Goal: Task Accomplishment & Management: Complete application form

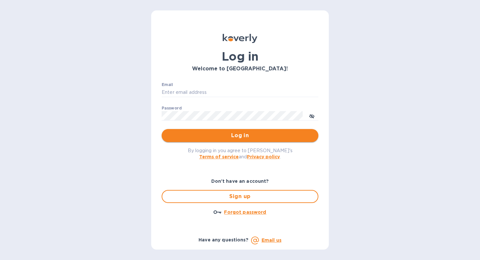
type input "[EMAIL_ADDRESS][DOMAIN_NAME]"
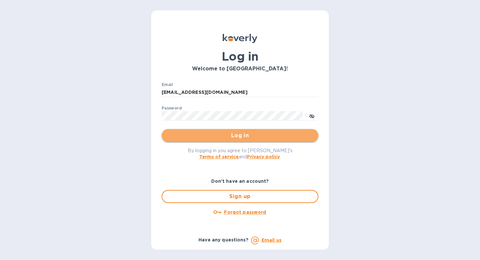
click at [237, 137] on span "Log in" at bounding box center [240, 136] width 146 height 8
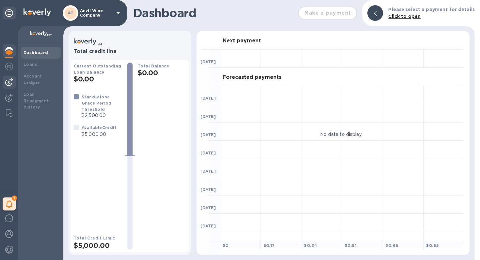
click at [9, 84] on img at bounding box center [9, 82] width 8 height 8
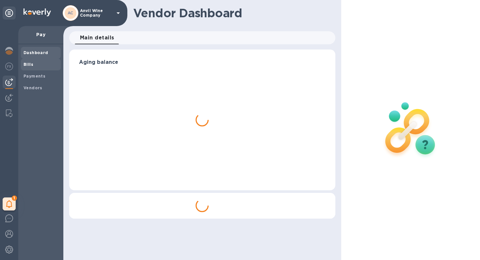
click at [28, 65] on b "Bills" at bounding box center [28, 64] width 10 height 5
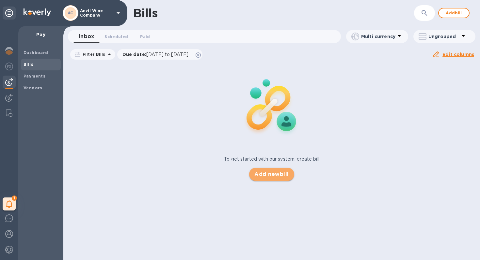
click at [271, 178] on span "Add new bill" at bounding box center [271, 175] width 34 height 8
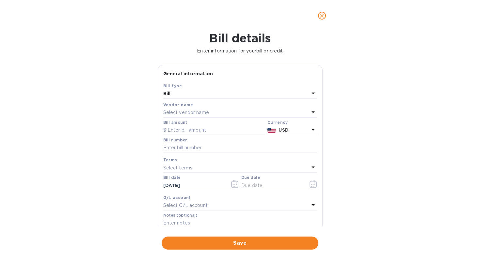
click at [174, 112] on p "Select vendor name" at bounding box center [186, 112] width 46 height 7
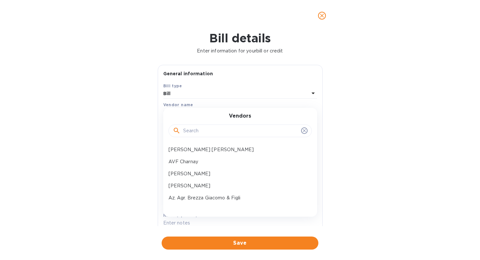
click at [188, 130] on input "text" at bounding box center [240, 131] width 115 height 10
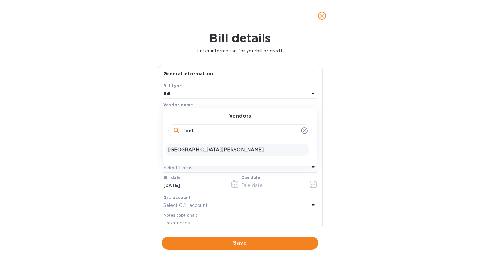
type input "font"
click at [188, 147] on p "[GEOGRAPHIC_DATA][PERSON_NAME]" at bounding box center [237, 150] width 138 height 7
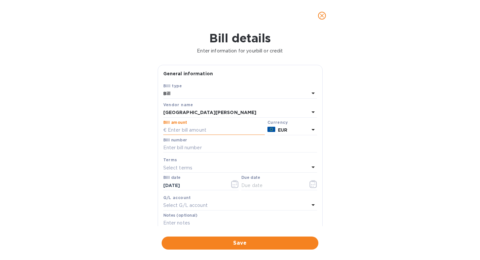
click at [189, 130] on input "text" at bounding box center [213, 131] width 101 height 10
click at [178, 150] on input "text" at bounding box center [240, 148] width 154 height 10
paste input "5DCCCWZD&"
click at [178, 150] on input "5DCCCWZD&" at bounding box center [240, 148] width 154 height 10
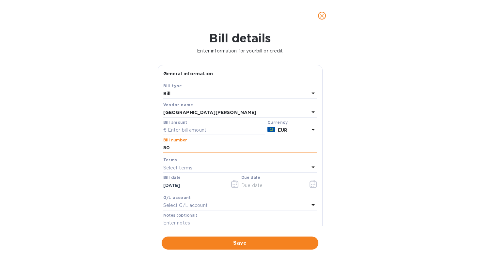
type input "5"
type input "25000175"
click at [188, 131] on input "text" at bounding box center [213, 131] width 101 height 10
click at [375, 136] on div "Bill details Enter information for your bill or credit General information Save…" at bounding box center [240, 145] width 480 height 229
click at [193, 130] on input "15,395" at bounding box center [216, 131] width 97 height 10
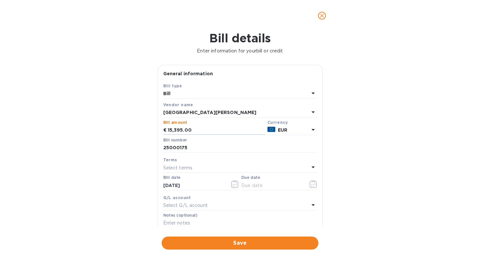
type input "15,395.00"
click at [355, 149] on div "Bill details Enter information for your bill or credit General information Save…" at bounding box center [240, 145] width 480 height 229
click at [235, 185] on icon "button" at bounding box center [235, 184] width 8 height 8
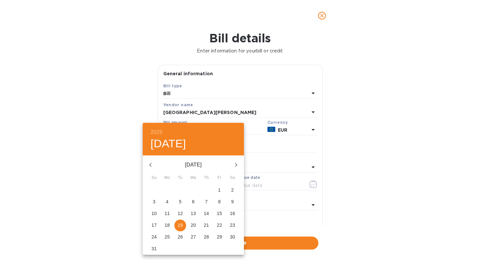
click at [149, 164] on icon "button" at bounding box center [151, 165] width 8 height 8
click at [221, 213] on p "16" at bounding box center [219, 213] width 5 height 7
type input "[DATE]"
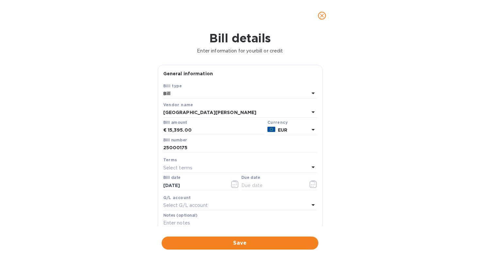
click at [182, 170] on p "Select terms" at bounding box center [177, 168] width 29 height 7
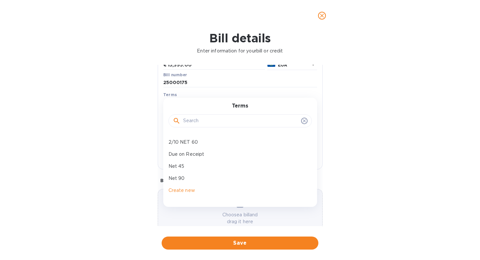
scroll to position [65, 0]
click at [188, 179] on p "Net 90" at bounding box center [237, 178] width 138 height 7
type input "[DATE]"
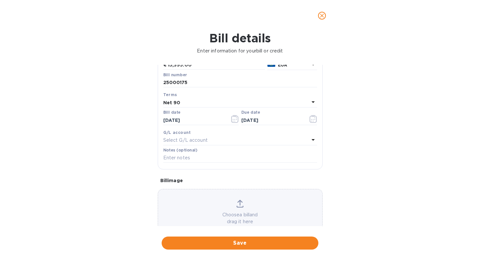
click at [255, 210] on div "Choose a bill and drag it here" at bounding box center [240, 212] width 164 height 25
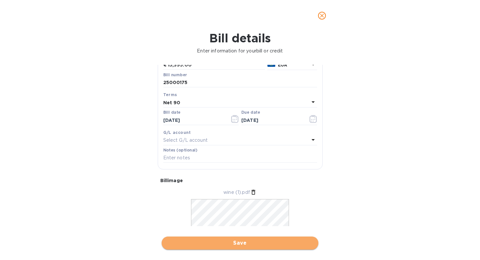
click at [246, 249] on button "Save" at bounding box center [240, 243] width 157 height 13
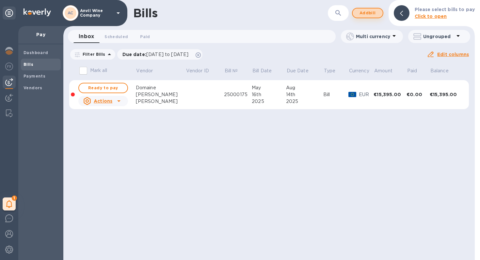
click at [365, 13] on span "Add bill" at bounding box center [368, 13] width 20 height 8
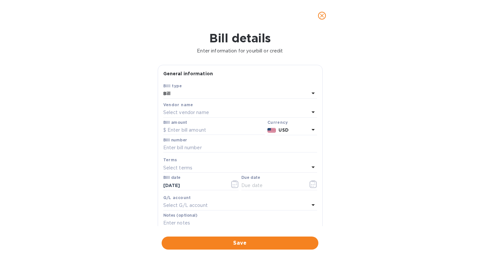
click at [181, 112] on p "Select vendor name" at bounding box center [186, 112] width 46 height 7
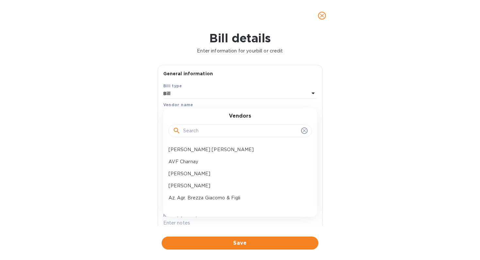
click at [194, 133] on input "text" at bounding box center [240, 131] width 115 height 10
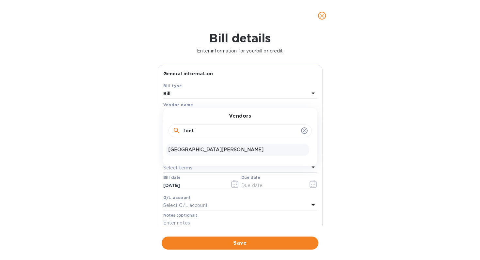
type input "font"
click at [189, 149] on p "[GEOGRAPHIC_DATA][PERSON_NAME]" at bounding box center [237, 150] width 138 height 7
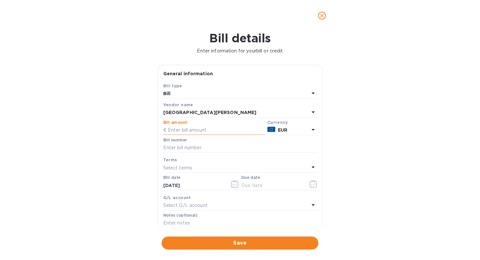
click at [182, 131] on input "text" at bounding box center [213, 131] width 101 height 10
click at [187, 116] on div "[GEOGRAPHIC_DATA][PERSON_NAME]" at bounding box center [236, 112] width 146 height 9
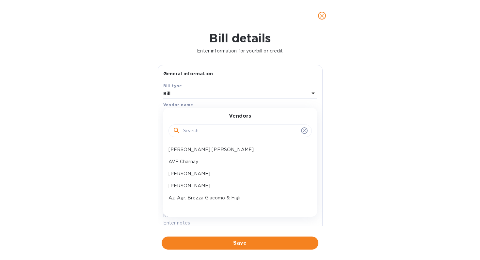
click at [189, 130] on input "text" at bounding box center [240, 131] width 115 height 10
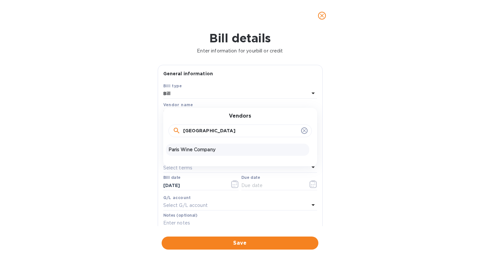
type input "[GEOGRAPHIC_DATA]"
click at [188, 149] on p "Paris Wine Company" at bounding box center [237, 150] width 138 height 7
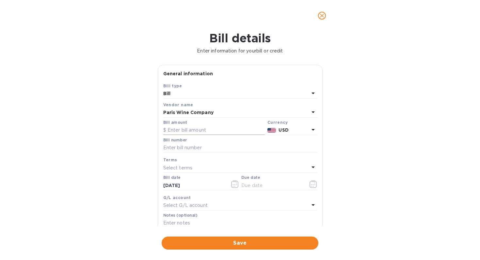
click at [184, 131] on input "text" at bounding box center [213, 131] width 101 height 10
click at [279, 131] on b "USD" at bounding box center [283, 130] width 10 height 5
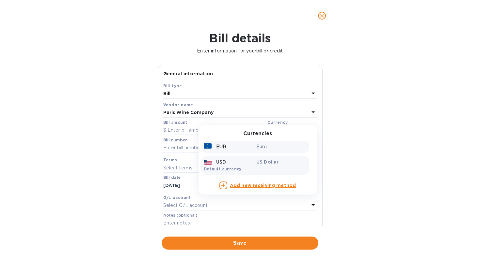
click at [233, 146] on div "EUR" at bounding box center [228, 146] width 53 height 9
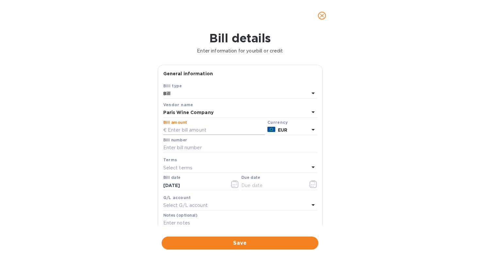
click at [196, 129] on input "text" at bounding box center [213, 131] width 101 height 10
type input "2,301.00"
click at [174, 148] on input "text" at bounding box center [240, 148] width 154 height 10
paste input "INV/2025/00240"
type input "INV/2025/00240"
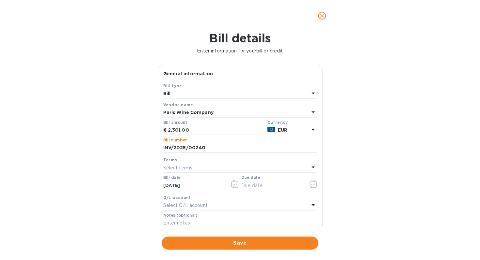
click at [232, 185] on icon "button" at bounding box center [235, 184] width 8 height 8
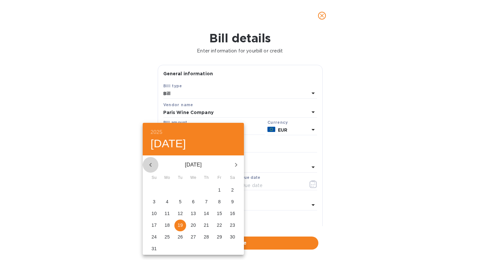
click at [151, 165] on icon "button" at bounding box center [151, 165] width 8 height 8
click at [207, 187] on button "1" at bounding box center [206, 191] width 12 height 12
type input "[DATE]"
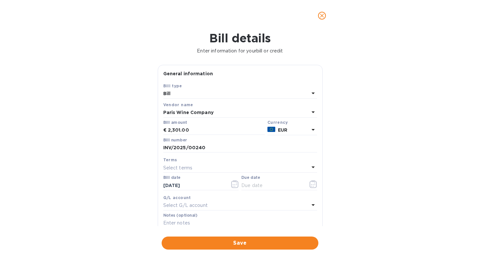
click at [192, 168] on p "Select terms" at bounding box center [177, 168] width 29 height 7
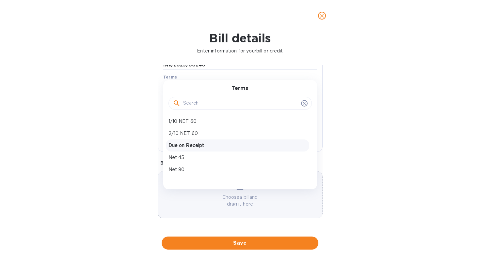
scroll to position [34, 0]
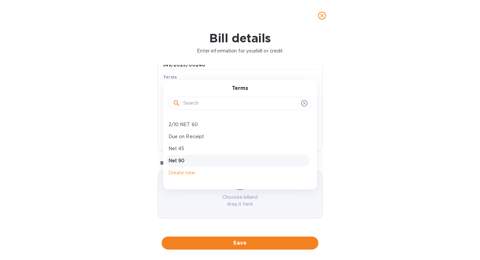
click at [183, 160] on p "Net 90" at bounding box center [237, 161] width 138 height 7
type input "[DATE]"
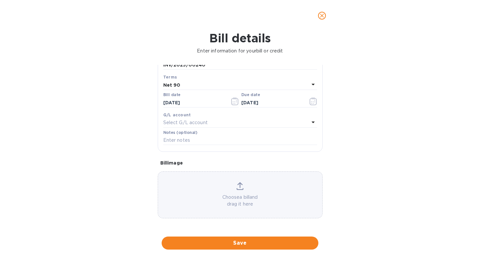
click at [219, 195] on p "Choose a bill and drag it here" at bounding box center [240, 201] width 164 height 14
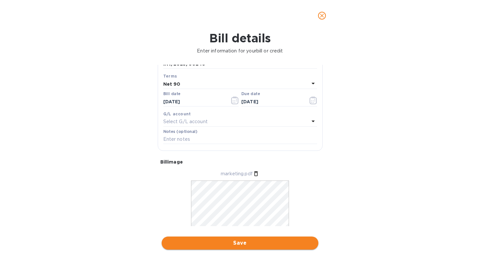
click at [247, 240] on span "Save" at bounding box center [240, 244] width 146 height 8
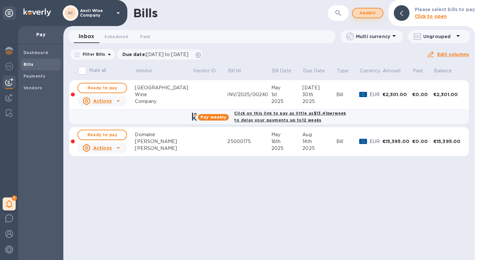
click at [370, 14] on span "Add bill" at bounding box center [368, 13] width 20 height 8
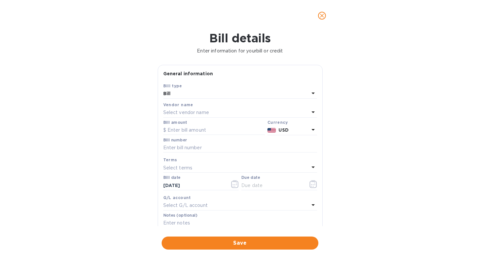
click at [188, 113] on p "Select vendor name" at bounding box center [186, 112] width 46 height 7
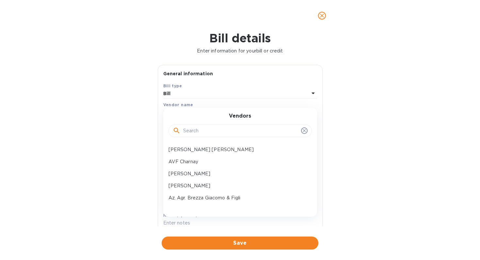
click at [191, 132] on input "text" at bounding box center [240, 131] width 115 height 10
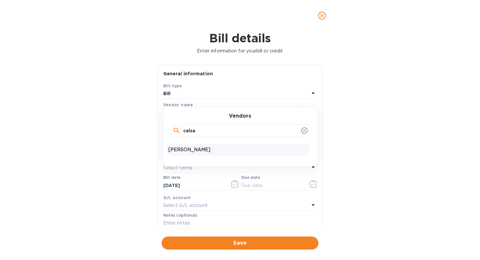
type input "calsa"
click at [183, 151] on p "[PERSON_NAME]" at bounding box center [237, 150] width 138 height 7
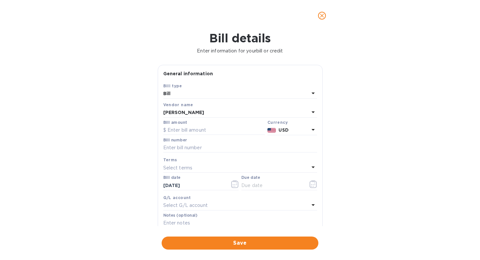
click at [278, 129] on b "USD" at bounding box center [283, 130] width 10 height 5
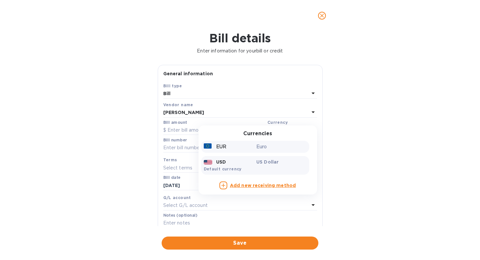
click at [256, 147] on p "Euro" at bounding box center [281, 147] width 50 height 7
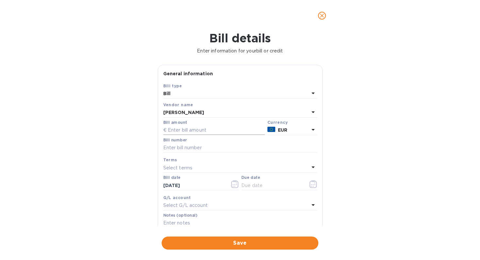
click at [203, 133] on input "text" at bounding box center [213, 131] width 101 height 10
type input "5,876.47"
click at [193, 148] on input "text" at bounding box center [240, 148] width 154 height 10
paste input "-1-*1+0-"
type input "-1-*1+0-"
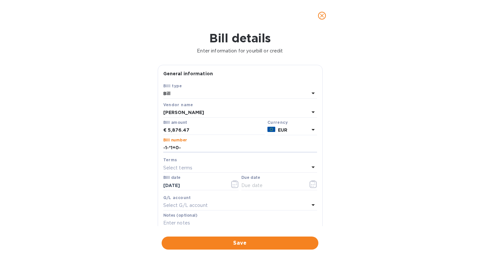
drag, startPoint x: 187, startPoint y: 149, endPoint x: 150, endPoint y: 149, distance: 37.2
click at [150, 149] on div "Bill details Enter information for your bill or credit General information Save…" at bounding box center [240, 145] width 480 height 229
type input "20250372"
click at [170, 167] on p "Select terms" at bounding box center [177, 168] width 29 height 7
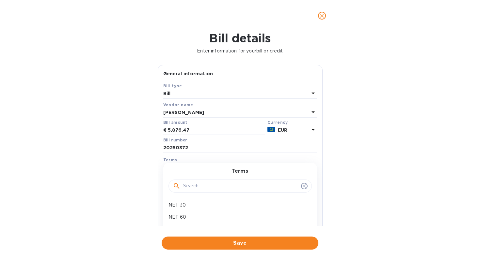
scroll to position [3, 0]
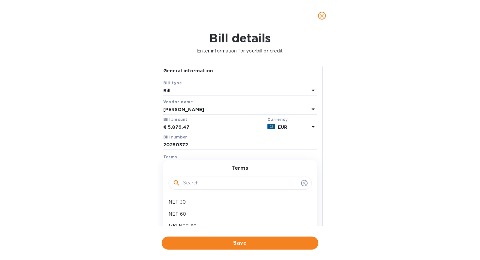
click at [385, 157] on div "Bill details Enter information for your bill or credit General information Save…" at bounding box center [240, 145] width 480 height 229
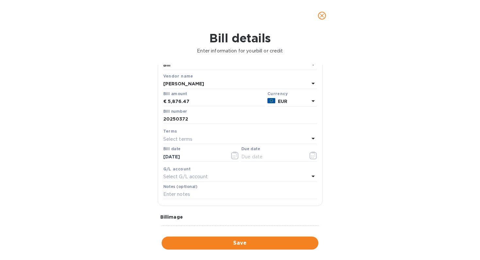
scroll to position [39, 0]
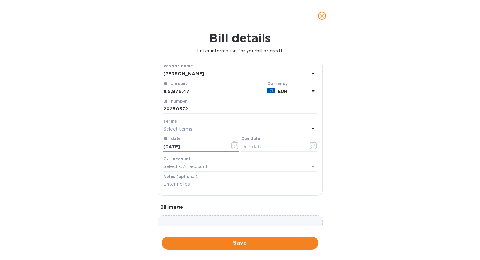
click at [234, 144] on icon "button" at bounding box center [234, 146] width 7 height 8
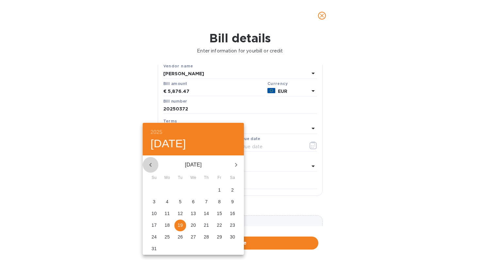
click at [148, 164] on icon "button" at bounding box center [151, 165] width 8 height 8
click at [170, 224] on span "19" at bounding box center [167, 225] width 12 height 7
type input "[DATE]"
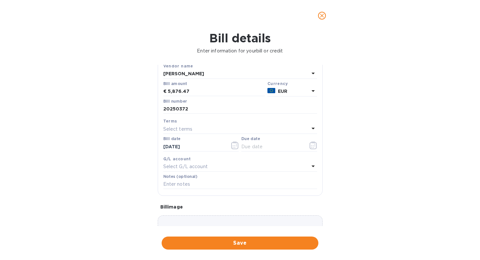
click at [184, 129] on p "Select terms" at bounding box center [177, 129] width 29 height 7
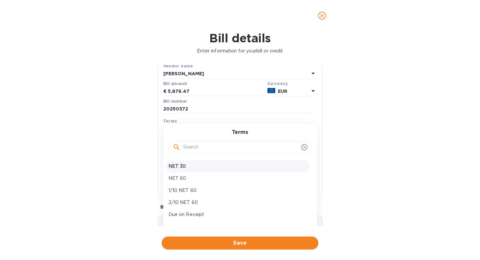
scroll to position [34, 0]
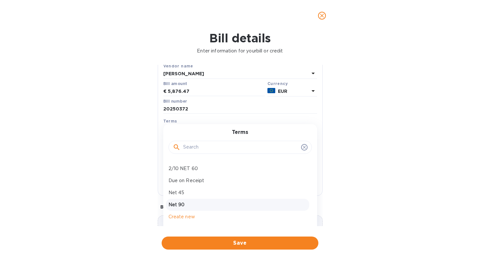
click at [189, 205] on p "Net 90" at bounding box center [237, 205] width 138 height 7
type input "[DATE]"
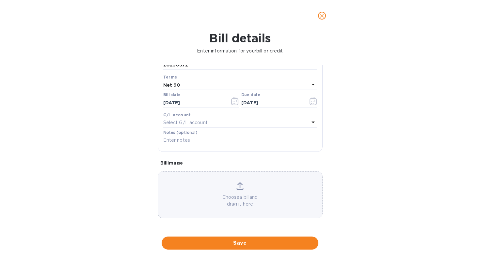
scroll to position [84, 0]
click at [230, 190] on div "Choose a bill and drag it here" at bounding box center [240, 194] width 164 height 25
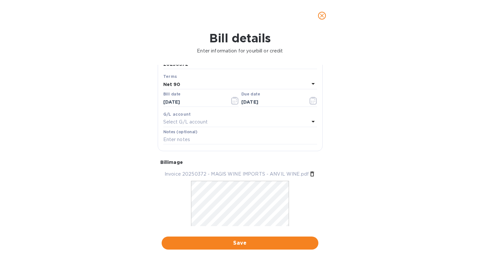
click at [381, 172] on div "Bill details Enter information for your bill or credit General information Save…" at bounding box center [240, 145] width 480 height 229
click at [251, 248] on button "Save" at bounding box center [240, 243] width 157 height 13
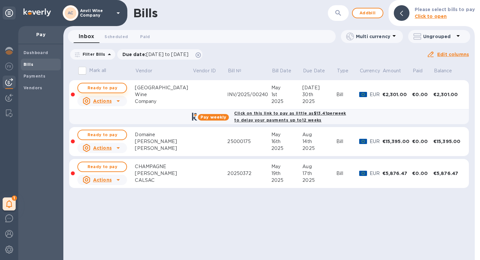
click at [103, 87] on span "Ready to pay" at bounding box center [102, 88] width 38 height 8
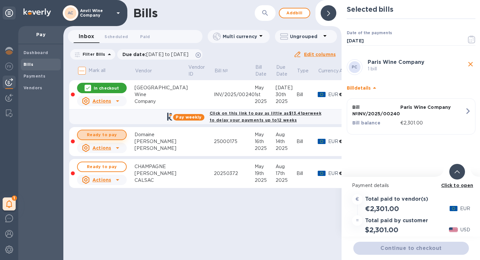
click at [105, 136] on span "Ready to pay" at bounding box center [102, 135] width 38 height 8
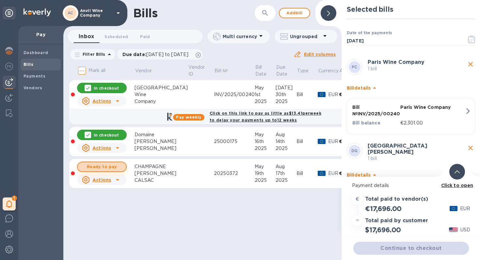
click at [103, 166] on span "Ready to pay" at bounding box center [102, 167] width 38 height 8
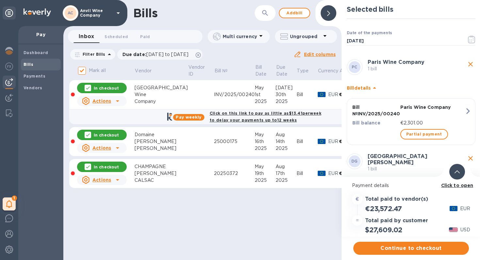
click at [103, 166] on p "In checkout" at bounding box center [106, 167] width 25 height 6
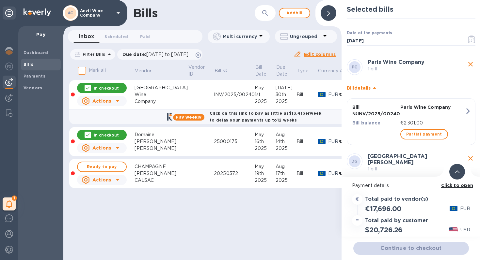
click at [99, 133] on p "In checkout" at bounding box center [106, 135] width 25 height 6
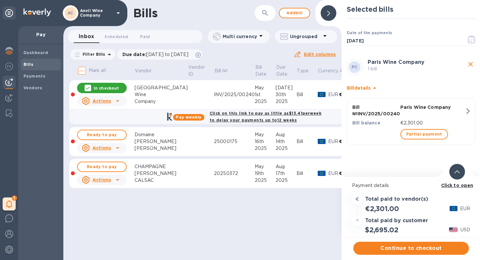
click at [100, 90] on p "In checkout" at bounding box center [106, 88] width 25 height 6
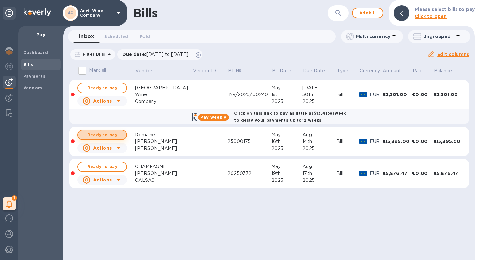
click at [104, 136] on span "Ready to pay" at bounding box center [102, 135] width 38 height 8
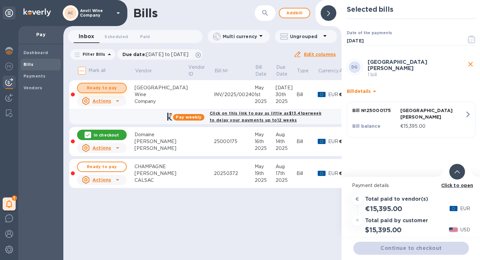
click at [104, 86] on span "Ready to pay" at bounding box center [102, 88] width 38 height 8
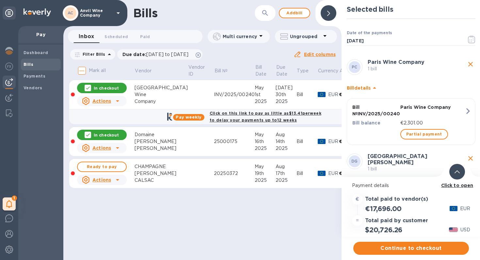
click at [107, 134] on p "In checkout" at bounding box center [106, 135] width 25 height 6
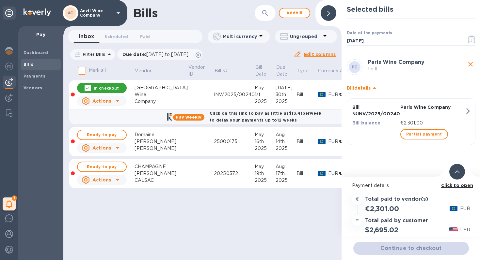
click at [102, 89] on p "In checkout" at bounding box center [106, 88] width 25 height 6
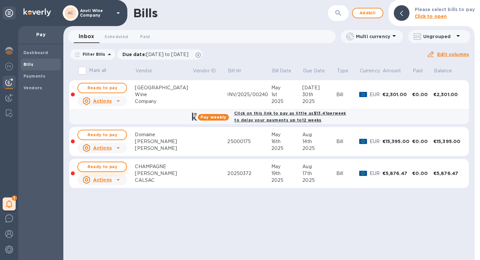
click at [106, 165] on span "Ready to pay" at bounding box center [102, 167] width 38 height 8
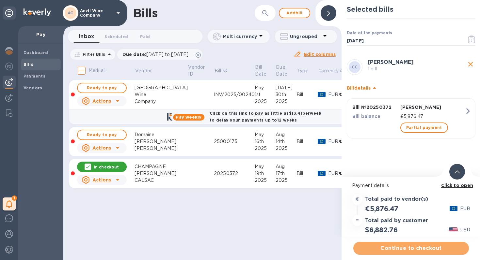
click at [402, 248] on span "Continue to checkout" at bounding box center [410, 249] width 105 height 8
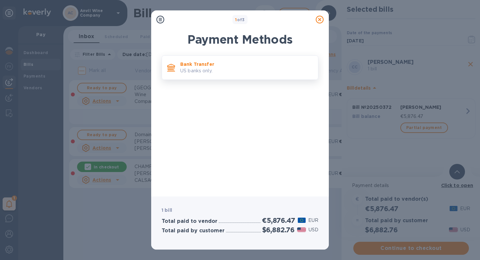
click at [210, 63] on p "Bank Transfer" at bounding box center [246, 64] width 132 height 7
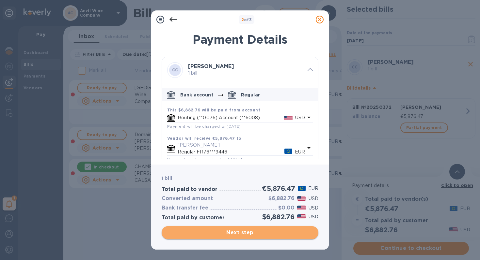
click at [240, 234] on span "Next step" at bounding box center [240, 233] width 146 height 8
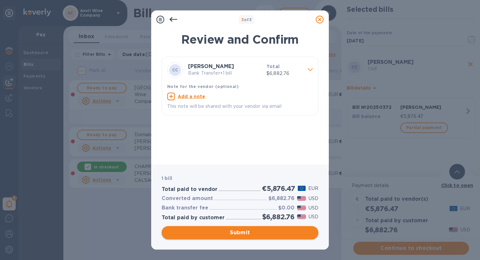
click at [240, 234] on span "Submit" at bounding box center [240, 233] width 146 height 8
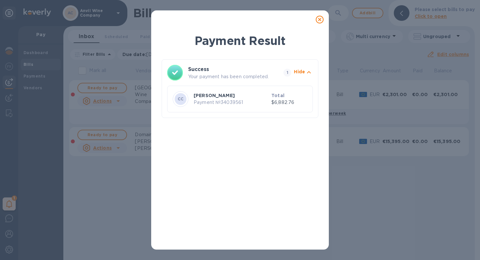
click at [319, 20] on icon at bounding box center [320, 20] width 8 height 8
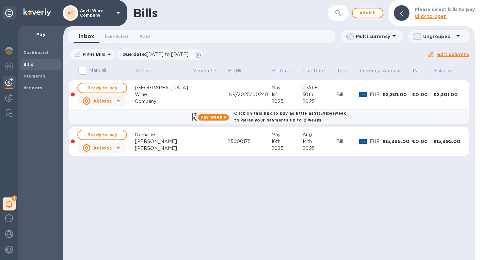
click at [104, 90] on span "Ready to pay" at bounding box center [102, 88] width 38 height 8
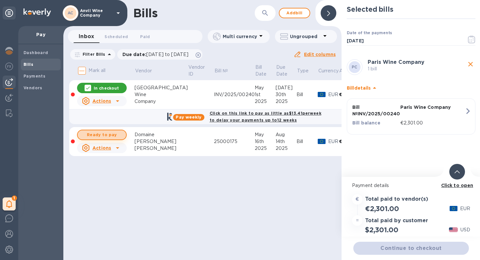
click at [105, 135] on span "Ready to pay" at bounding box center [102, 135] width 38 height 8
checkbox input "true"
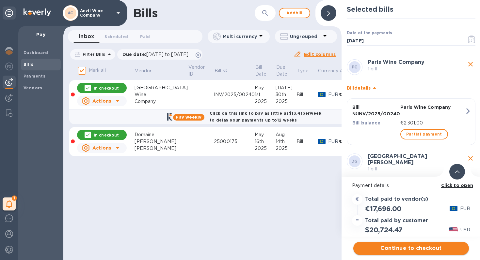
click at [396, 251] on span "Continue to checkout" at bounding box center [410, 249] width 105 height 8
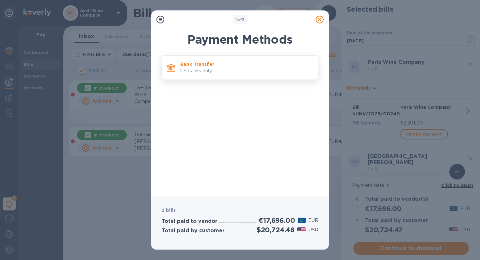
click at [214, 69] on p "US banks only." at bounding box center [246, 71] width 132 height 7
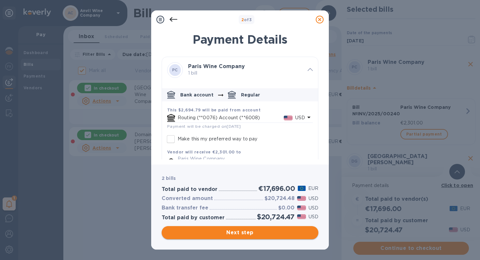
click at [240, 232] on span "Next step" at bounding box center [240, 233] width 146 height 8
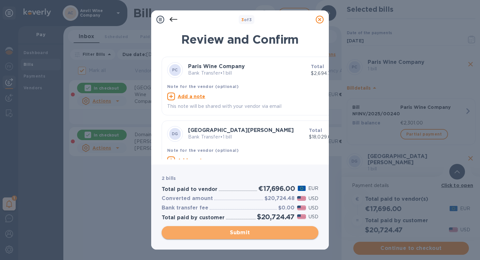
click at [251, 239] on button "Submit" at bounding box center [240, 232] width 157 height 13
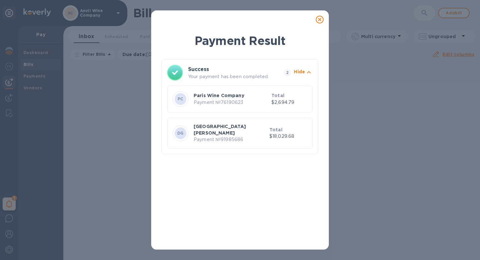
click at [320, 20] on icon at bounding box center [320, 20] width 8 height 8
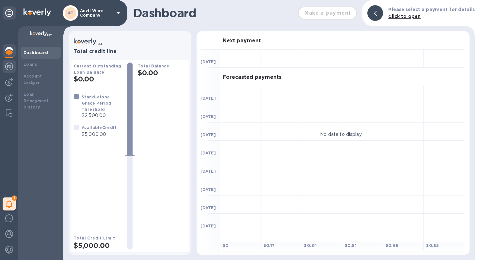
click at [8, 67] on img at bounding box center [9, 67] width 8 height 8
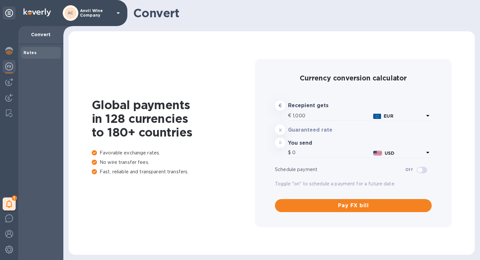
type input "1,170.94"
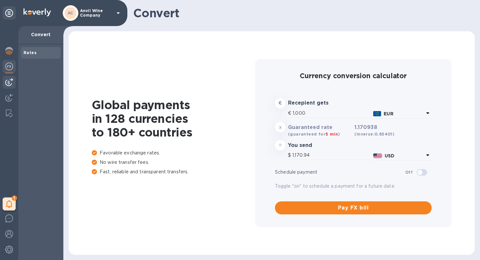
click at [12, 82] on img at bounding box center [9, 82] width 8 height 8
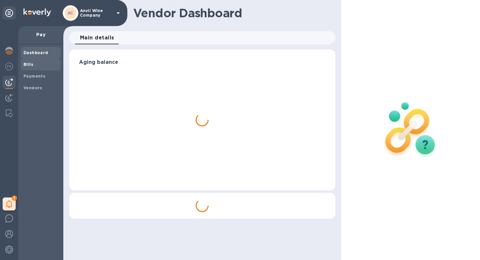
click at [26, 69] on div "Bills" at bounding box center [41, 65] width 40 height 12
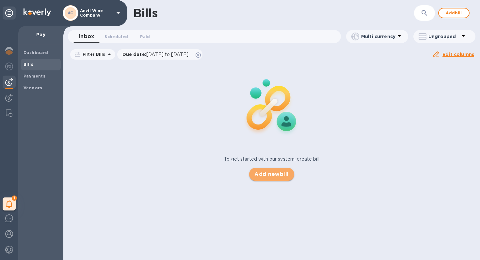
click at [274, 177] on span "Add new bill" at bounding box center [271, 175] width 34 height 8
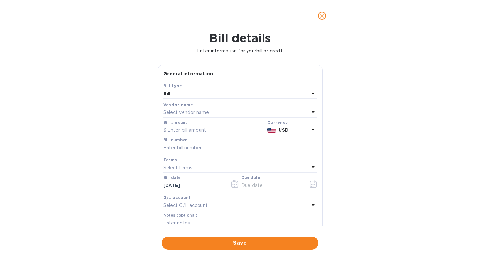
click at [182, 113] on p "Select vendor name" at bounding box center [186, 112] width 46 height 7
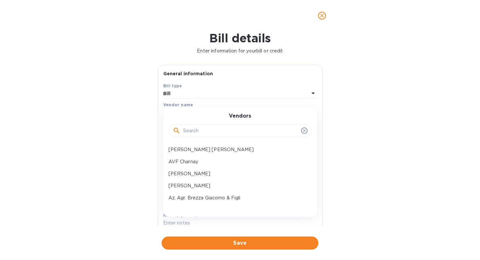
click at [192, 132] on input "text" at bounding box center [240, 131] width 115 height 10
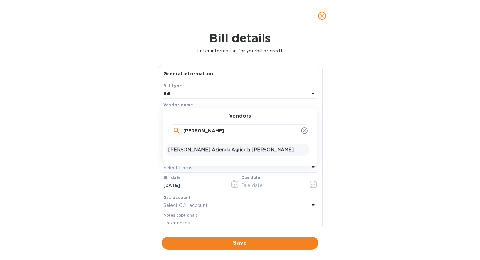
type input "gurr"
click at [187, 151] on p "Gurrieri Azienda Agricola Battaglia Graziella" at bounding box center [237, 150] width 138 height 7
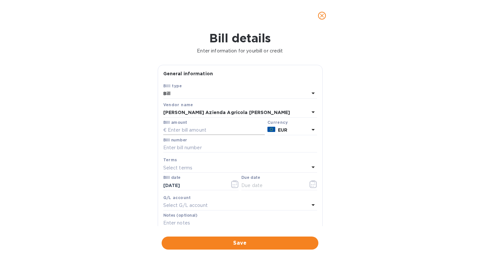
click at [187, 132] on input "text" at bounding box center [213, 131] width 101 height 10
type input "4,374.72"
click at [188, 149] on input "text" at bounding box center [240, 148] width 154 height 10
click at [340, 142] on div "Bill details Enter information for your bill or credit General information Save…" at bounding box center [240, 145] width 480 height 229
click at [232, 183] on icon "button" at bounding box center [235, 184] width 8 height 8
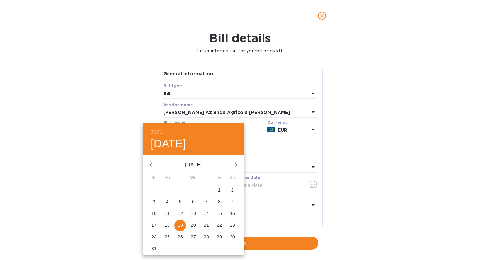
click at [150, 164] on icon "button" at bounding box center [150, 165] width 2 height 4
click at [207, 190] on p "1" at bounding box center [206, 190] width 3 height 7
type input "[DATE]"
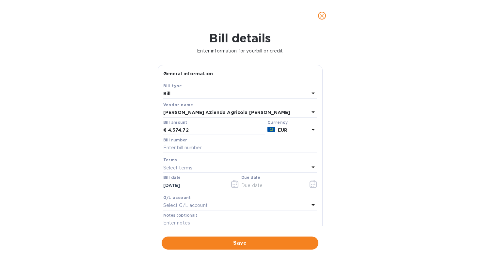
click at [190, 166] on p "Select terms" at bounding box center [177, 168] width 29 height 7
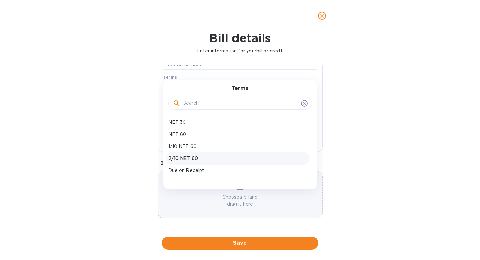
scroll to position [34, 0]
click at [186, 158] on p "Net 90" at bounding box center [237, 161] width 138 height 7
type input "[DATE]"
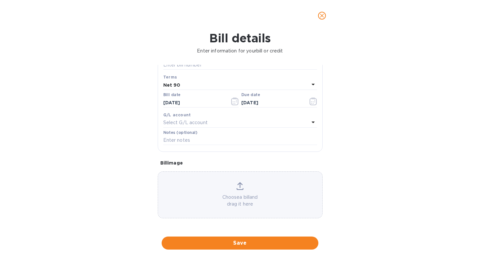
click at [380, 158] on div "Bill details Enter information for your bill or credit General information Save…" at bounding box center [240, 145] width 480 height 229
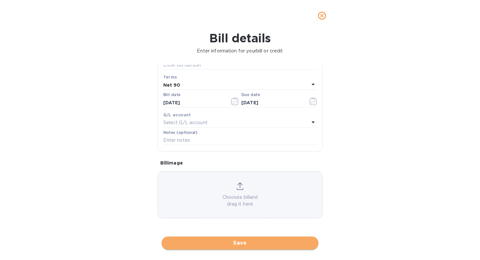
click at [238, 242] on span "Save" at bounding box center [240, 244] width 146 height 8
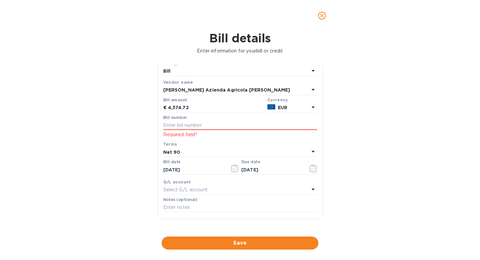
scroll to position [23, 0]
click at [184, 127] on input "text" at bounding box center [240, 125] width 154 height 10
type input "xxxxx"
click at [234, 238] on button "Save" at bounding box center [240, 243] width 157 height 13
